Goal: Task Accomplishment & Management: Use online tool/utility

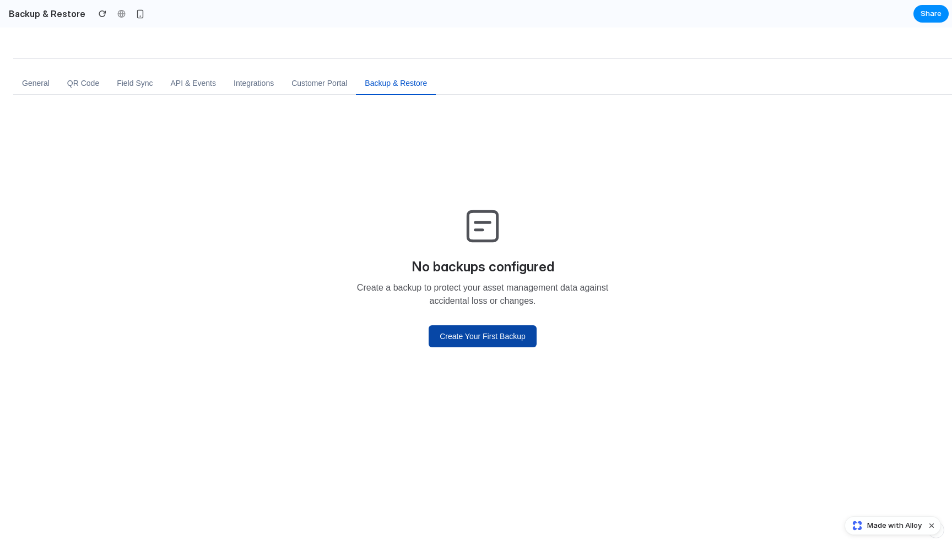
scroll to position [30, 0]
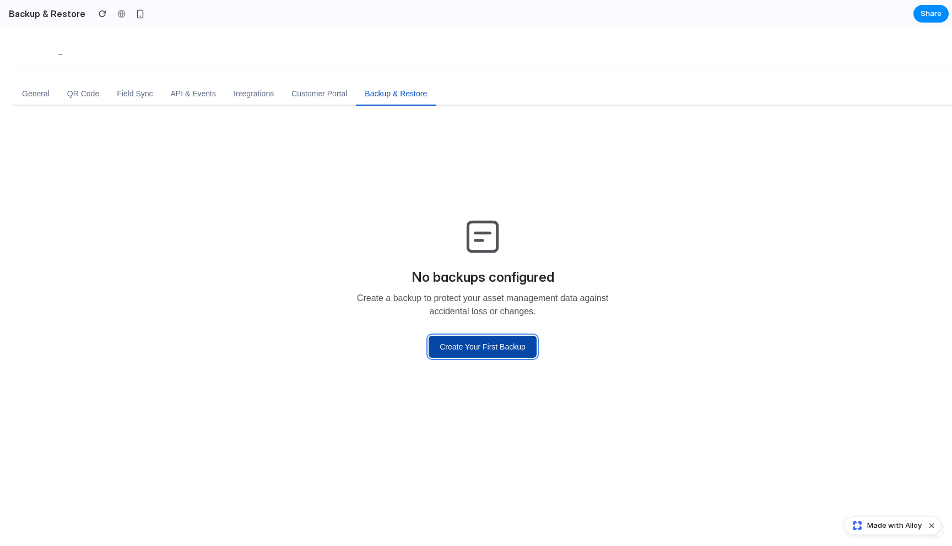
click at [497, 352] on button "Create Your First Backup" at bounding box center [483, 347] width 108 height 22
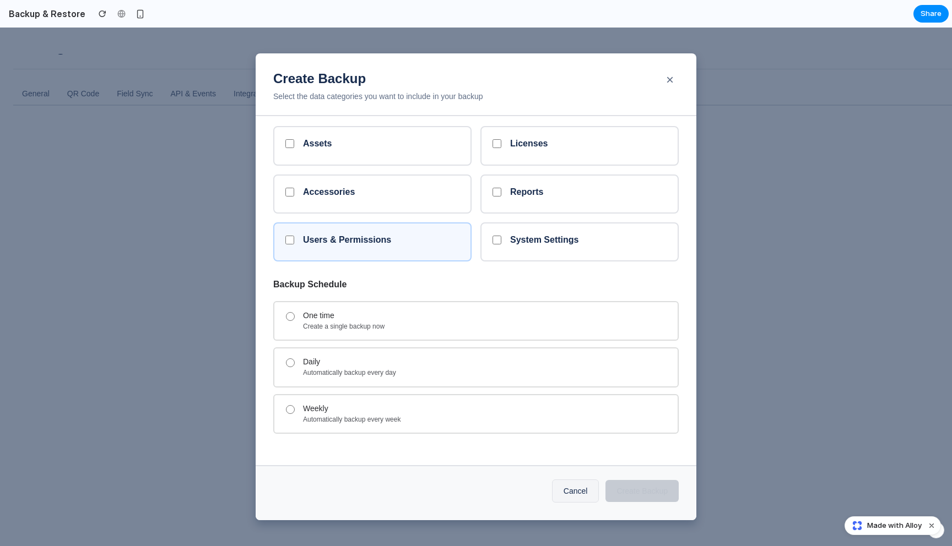
scroll to position [0, 0]
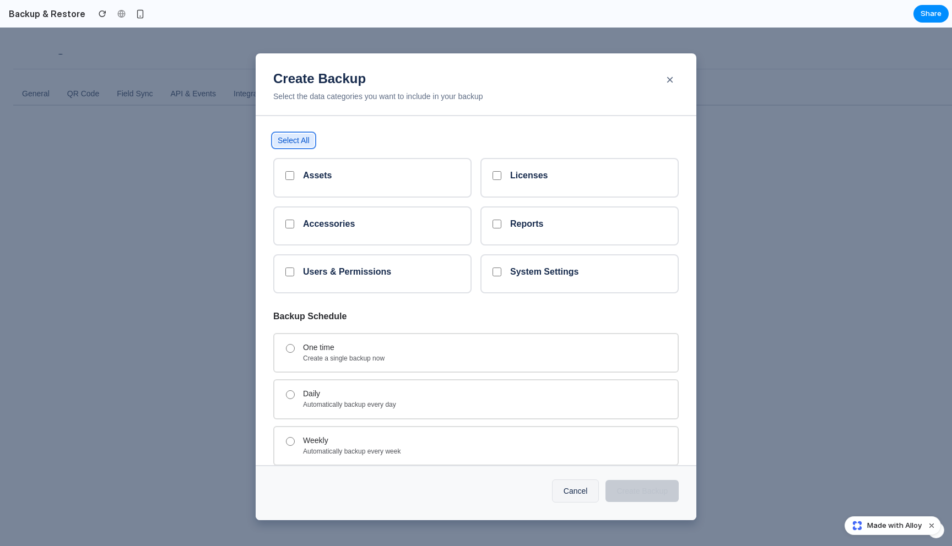
click at [311, 138] on button "Select All" at bounding box center [293, 140] width 41 height 13
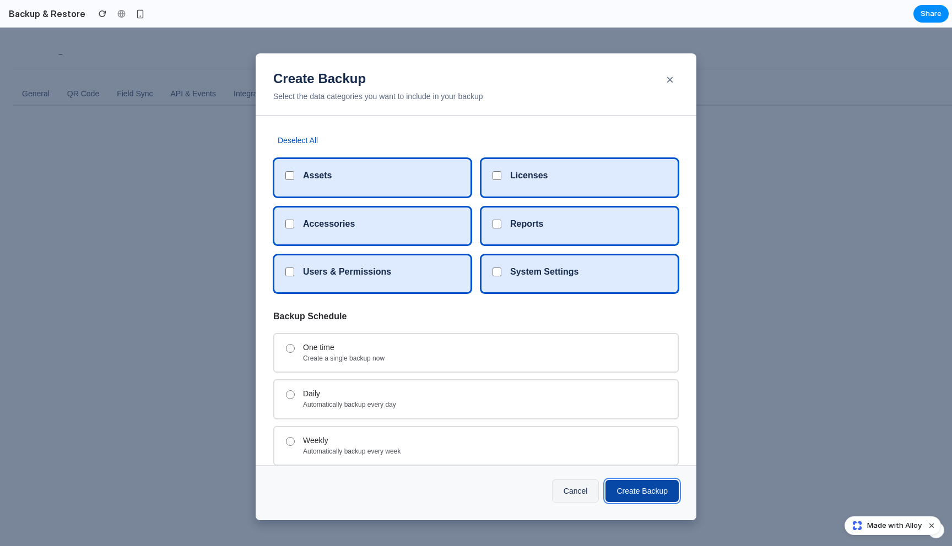
click at [629, 486] on button "Create Backup" at bounding box center [641, 491] width 73 height 22
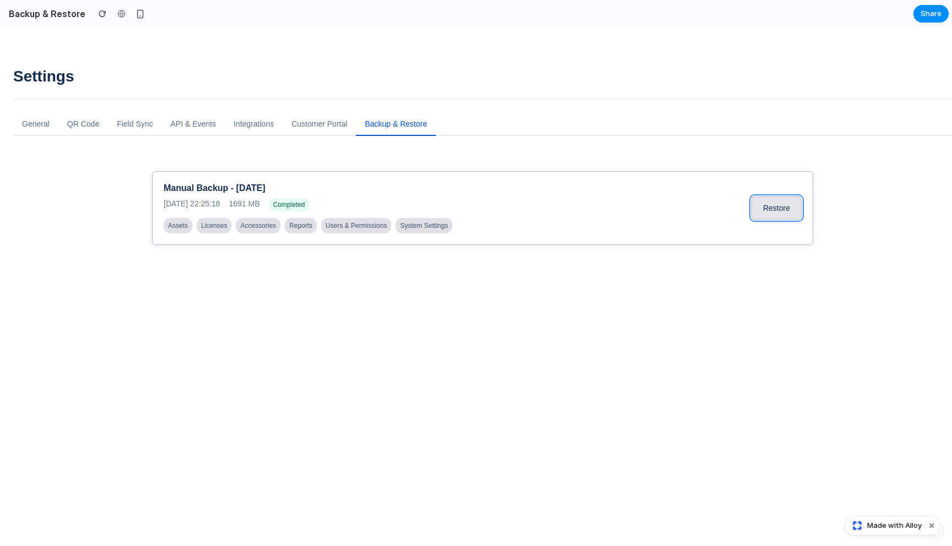
click at [782, 215] on button "Restore" at bounding box center [776, 208] width 50 height 23
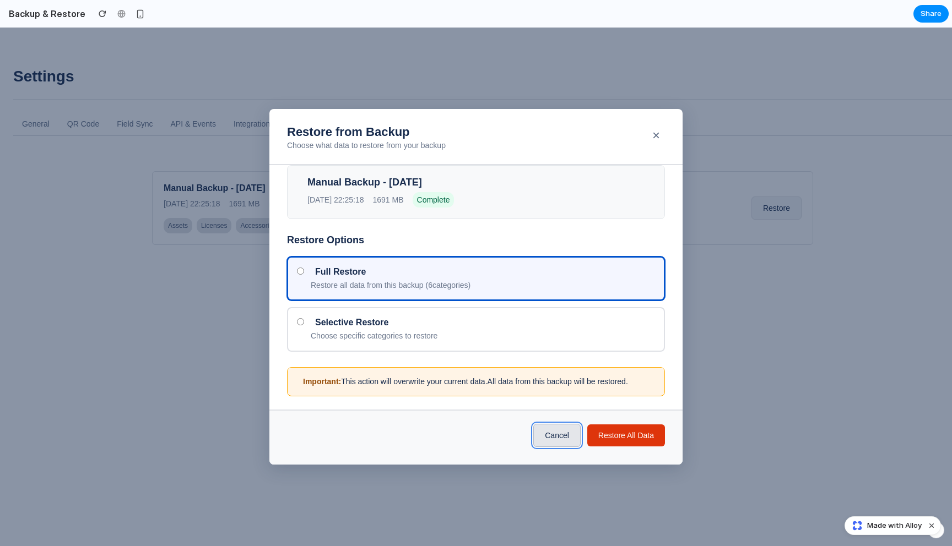
click at [558, 434] on button "Cancel" at bounding box center [556, 435] width 47 height 23
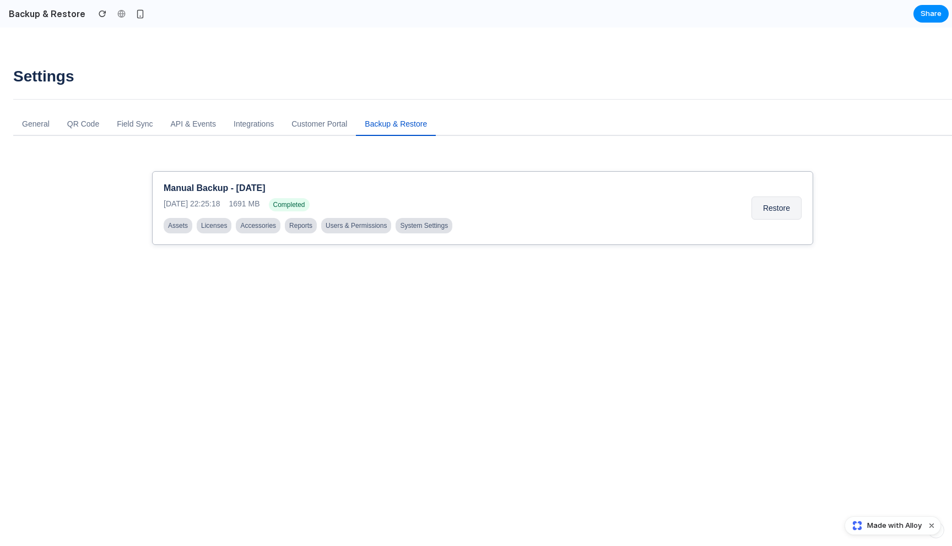
click at [430, 234] on div "Manual Backup - [DATE] [DATE] 22:25:18 1691 MB Completed Assets Licenses Access…" at bounding box center [482, 208] width 661 height 74
click at [754, 204] on button "Restore" at bounding box center [776, 208] width 50 height 23
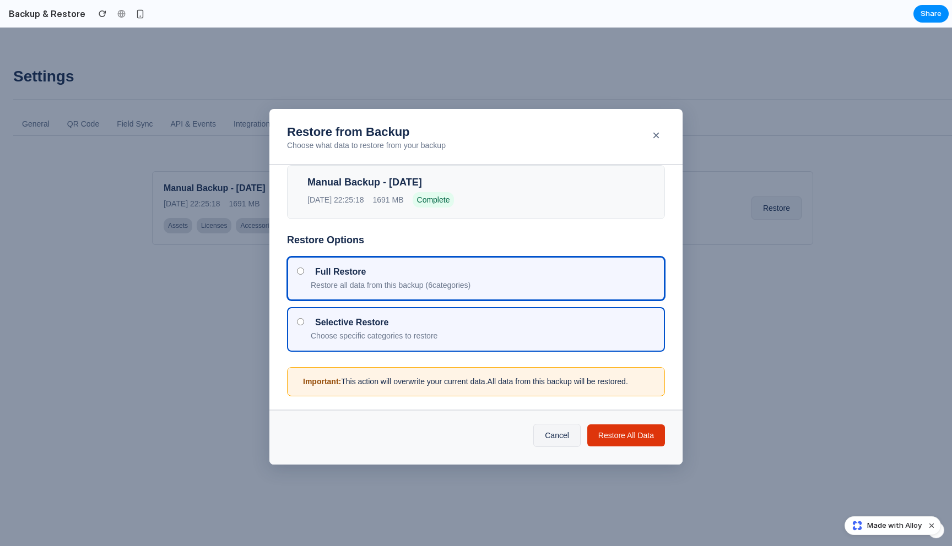
click at [504, 345] on label "Selective Restore Choose specific categories to restore" at bounding box center [476, 329] width 378 height 45
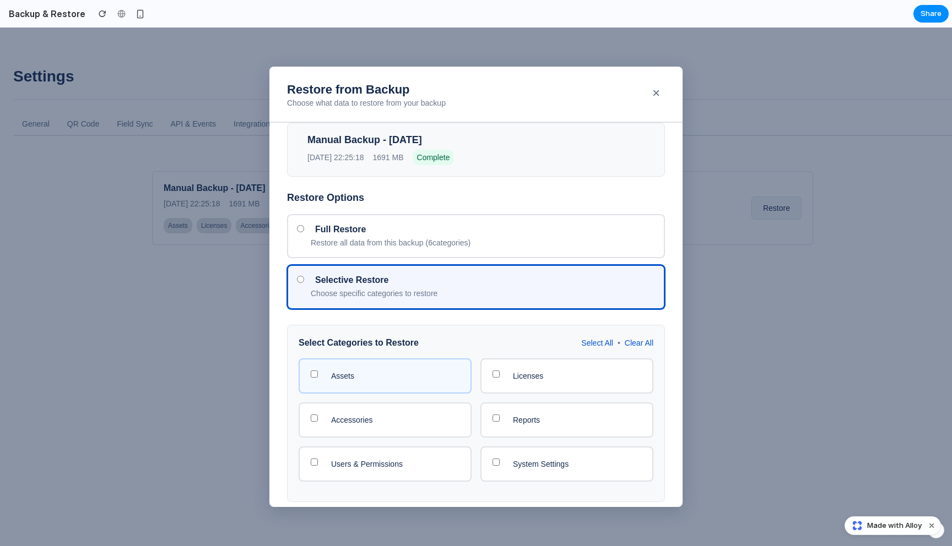
scroll to position [105, 0]
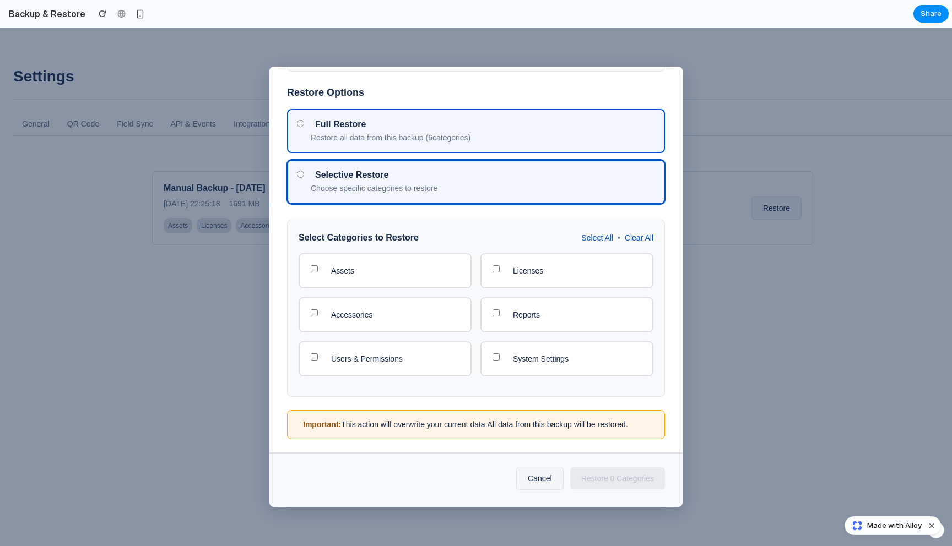
click at [369, 143] on label "Full Restore Restore all data from this backup ( 6 categories)" at bounding box center [476, 131] width 378 height 45
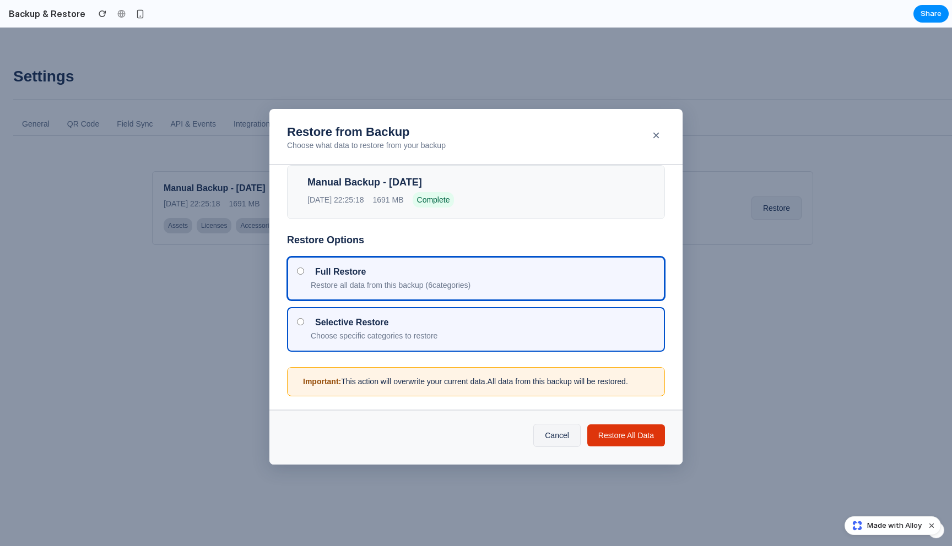
click at [365, 316] on label "Selective Restore Choose specific categories to restore" at bounding box center [476, 329] width 378 height 45
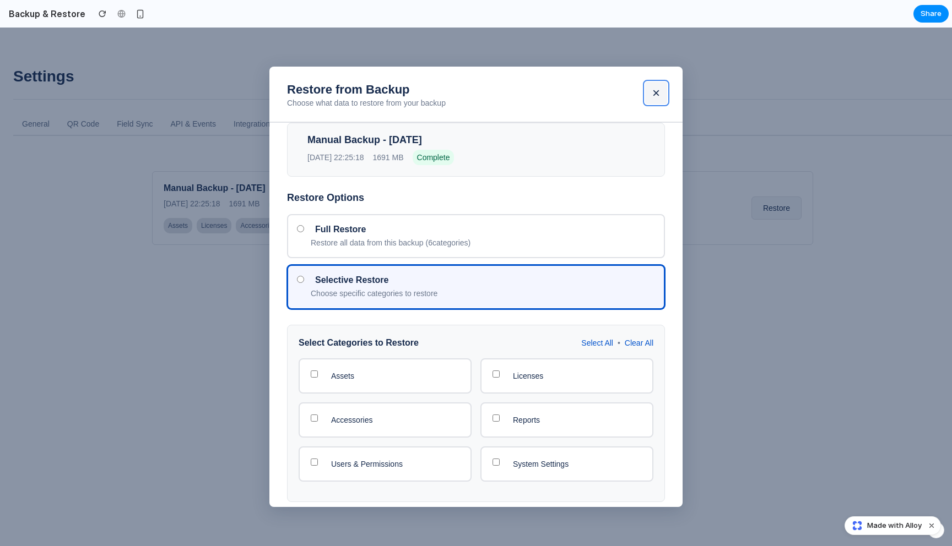
click at [657, 93] on button "×" at bounding box center [656, 93] width 22 height 22
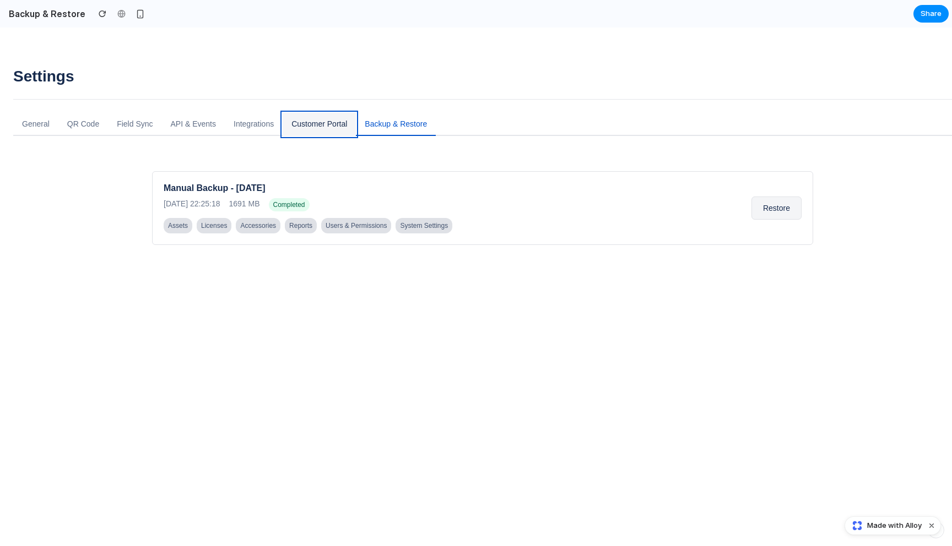
click at [334, 124] on button "Customer Portal" at bounding box center [319, 124] width 73 height 23
click at [417, 121] on button "Backup & Restore" at bounding box center [396, 124] width 80 height 23
click at [136, 14] on div "button" at bounding box center [140, 13] width 9 height 9
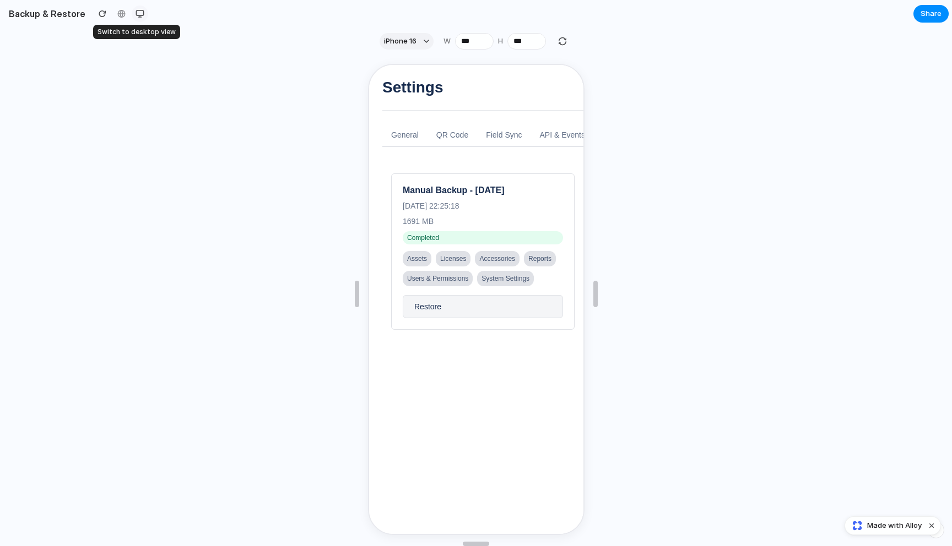
click at [136, 14] on div "button" at bounding box center [140, 13] width 9 height 9
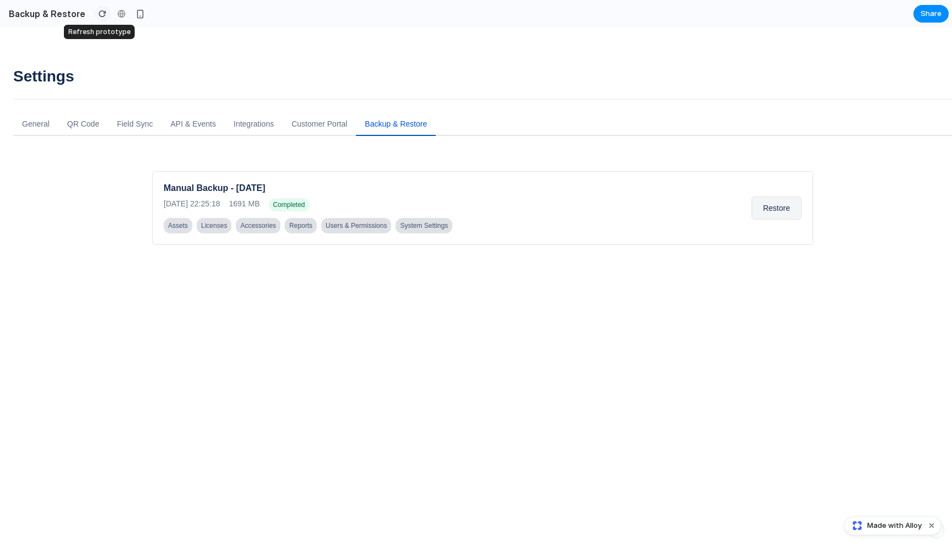
click at [94, 12] on button "button" at bounding box center [102, 14] width 17 height 17
